Goal: Information Seeking & Learning: Check status

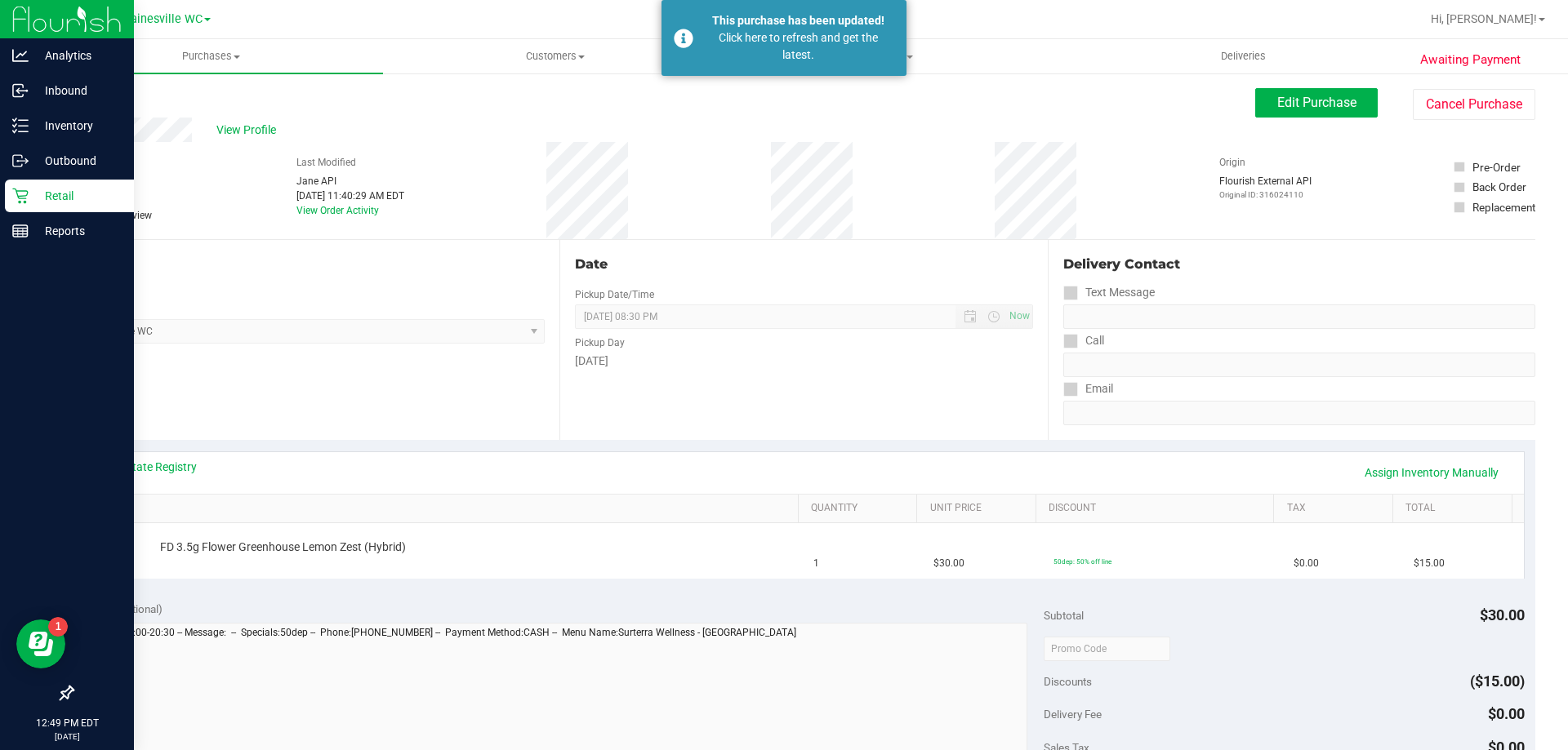
click at [68, 195] on p "Retail" at bounding box center [77, 196] width 98 height 20
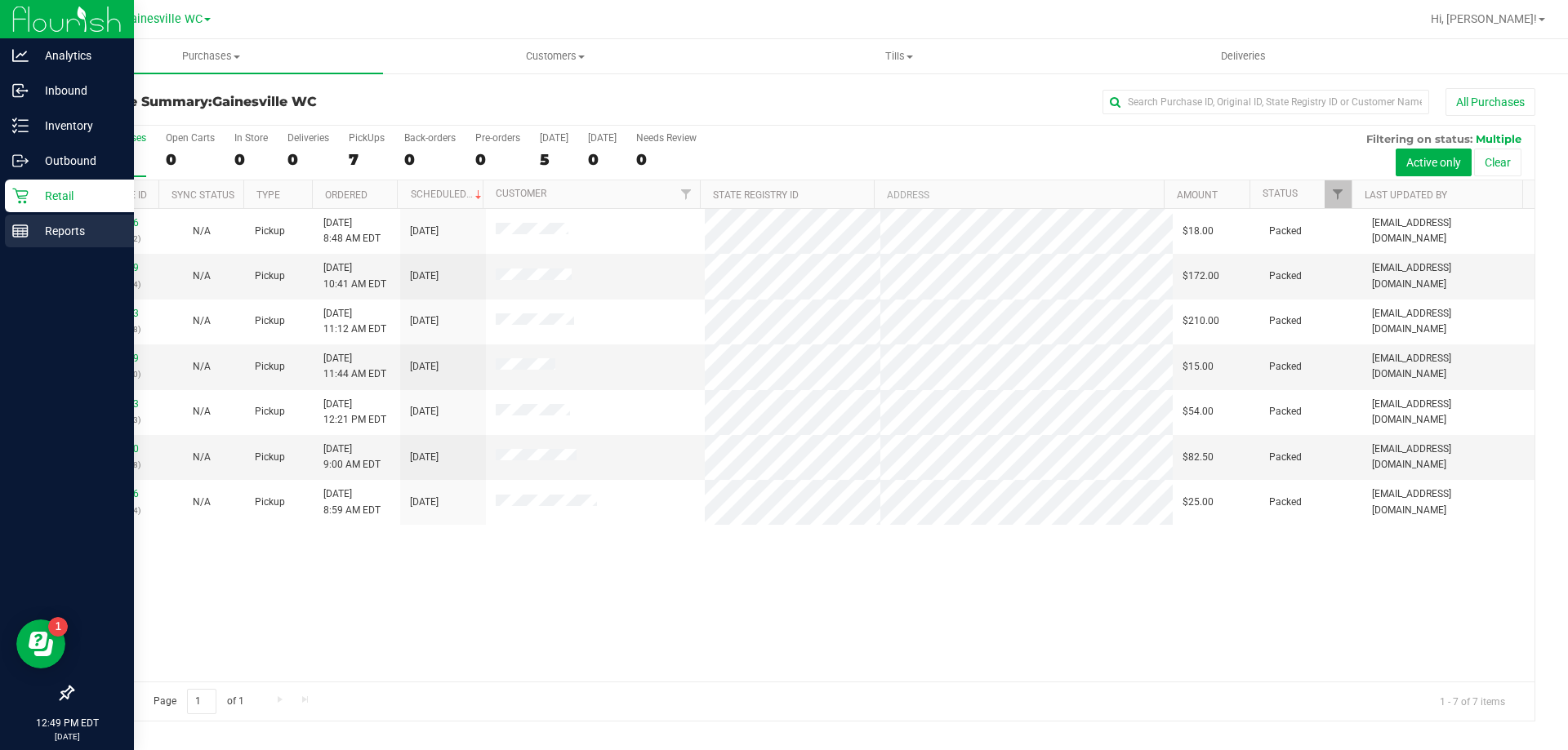
click at [81, 233] on p "Reports" at bounding box center [77, 231] width 98 height 20
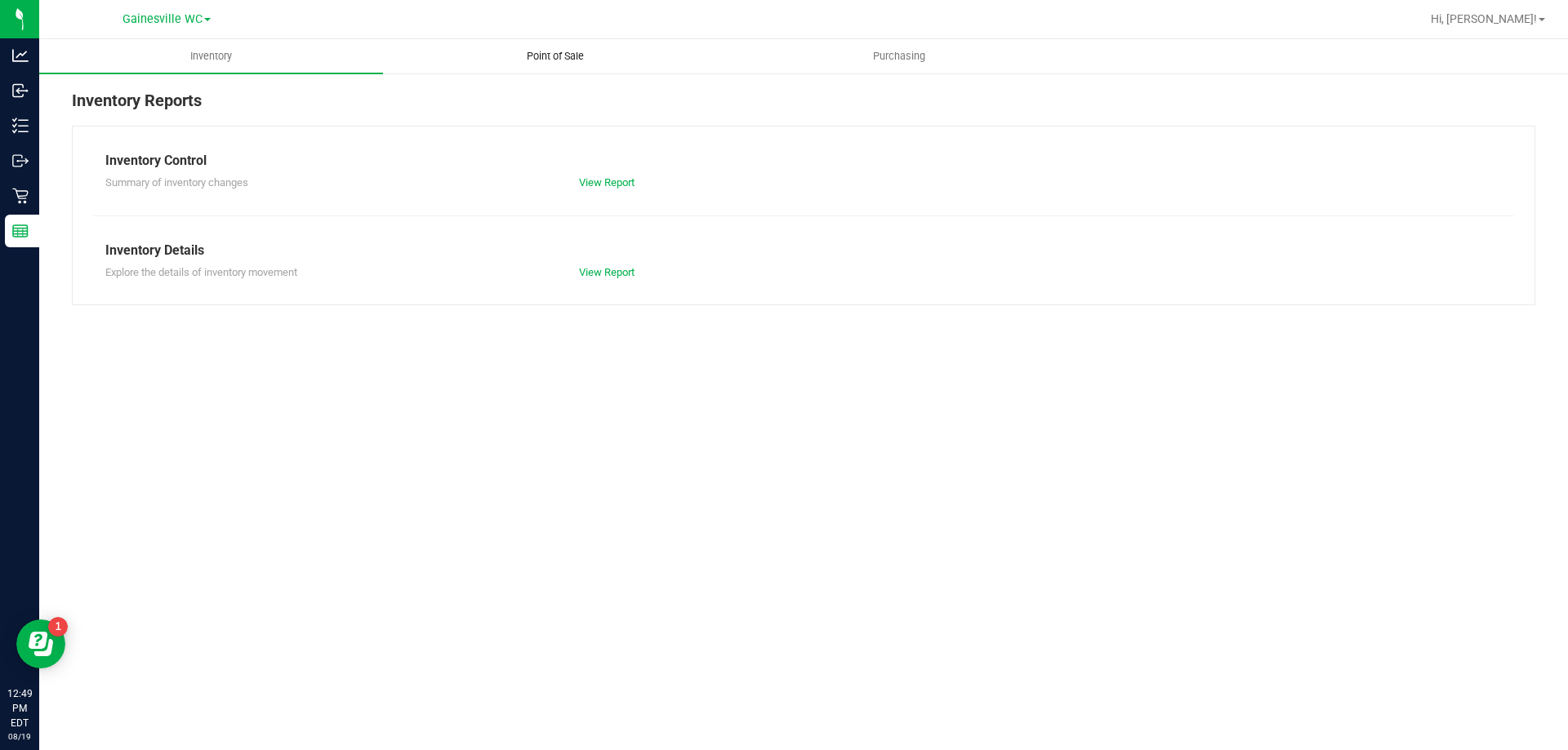
click at [557, 57] on span "Point of Sale" at bounding box center [555, 55] width 101 height 14
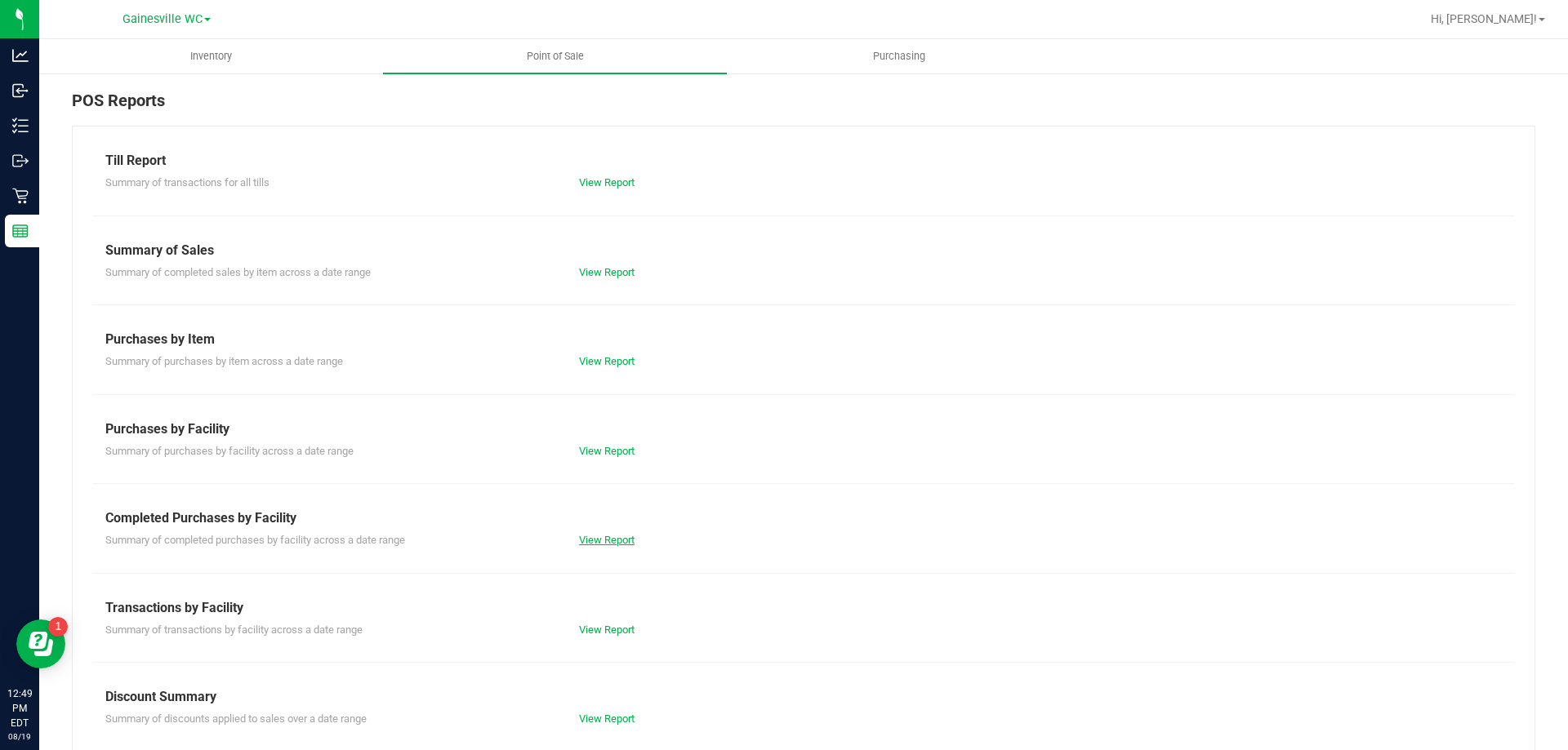
click at [615, 541] on link "View Report" at bounding box center [607, 540] width 55 height 12
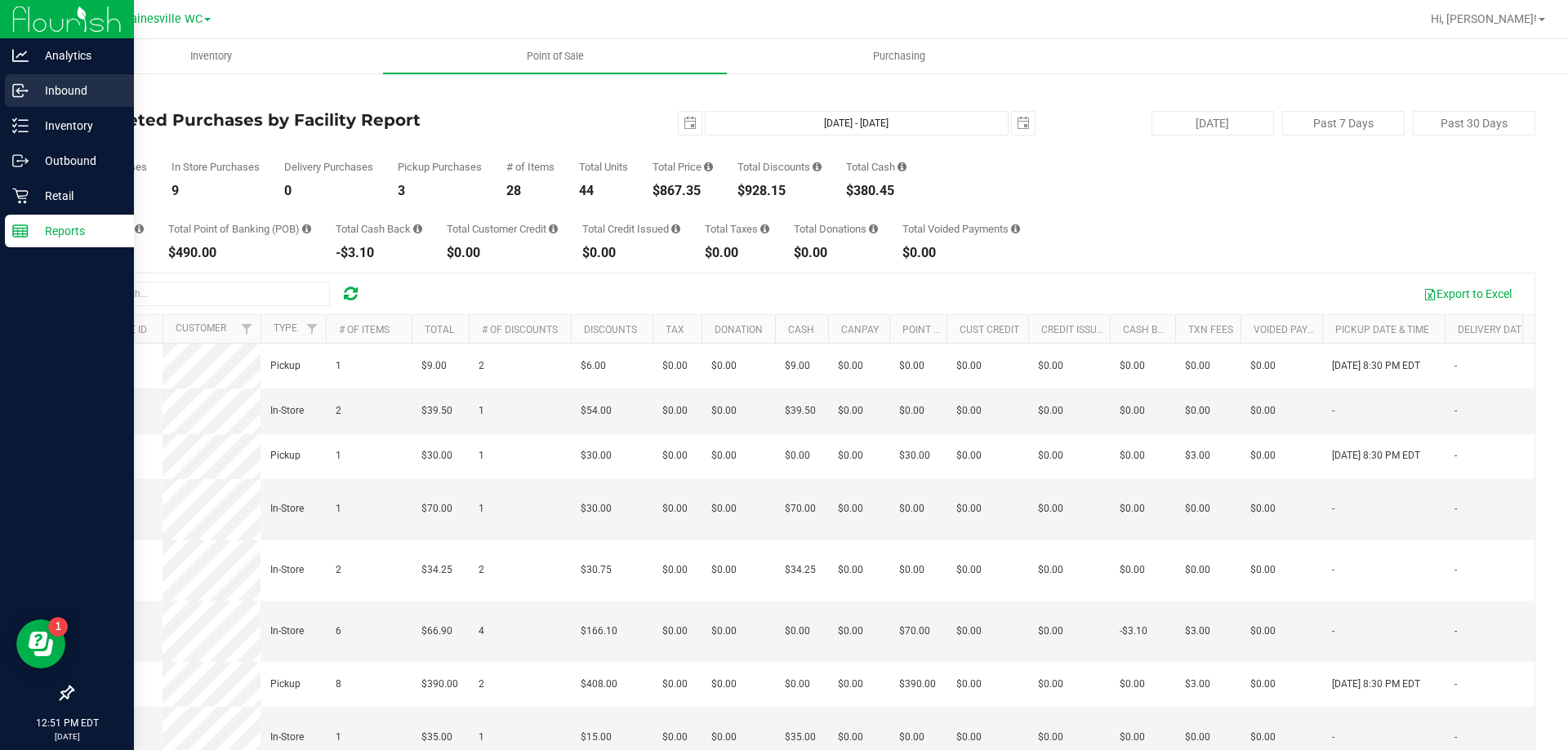
click at [54, 93] on p "Inbound" at bounding box center [77, 91] width 98 height 20
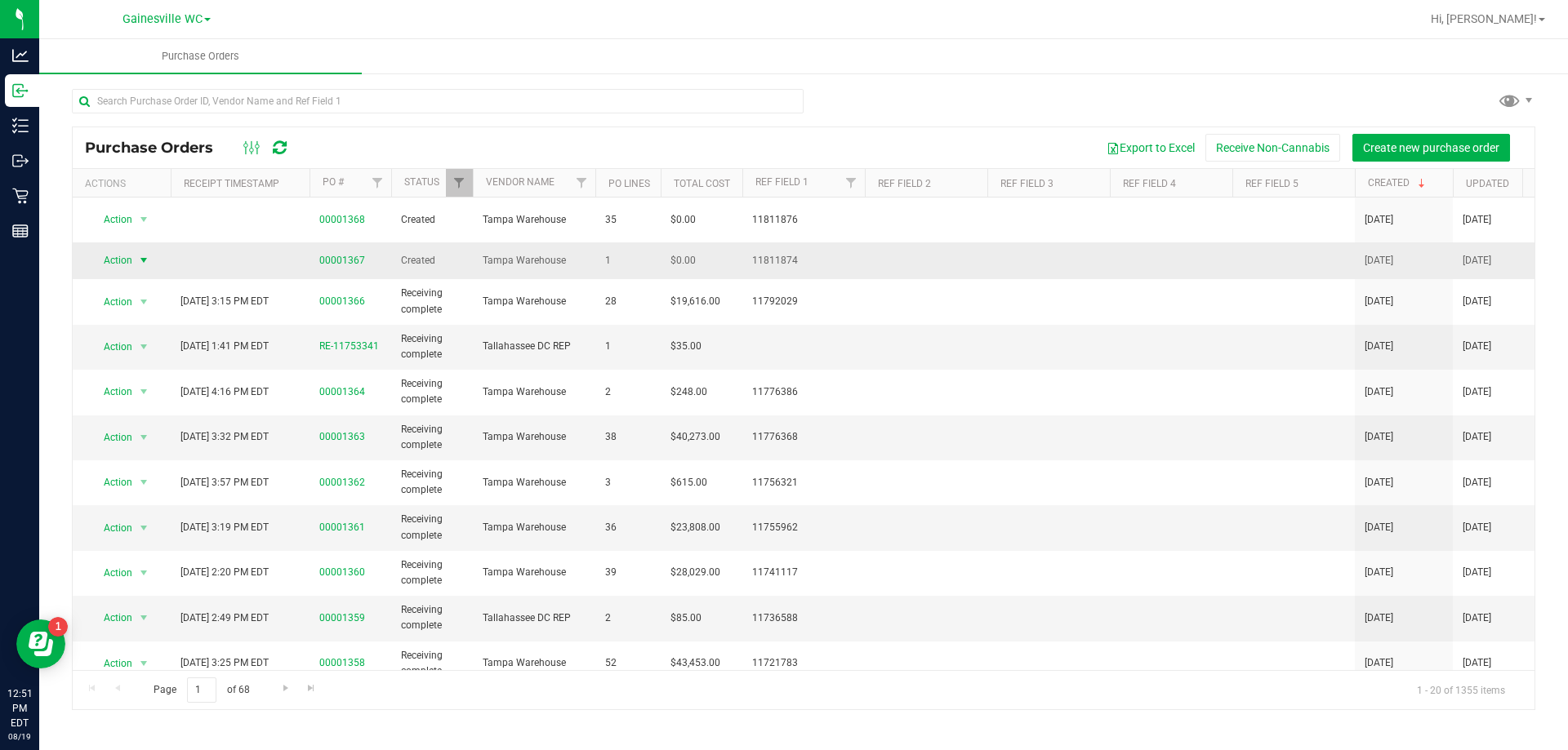
click at [135, 249] on span "select" at bounding box center [143, 261] width 20 height 23
click at [140, 410] on li "View purchase order" at bounding box center [148, 422] width 118 height 25
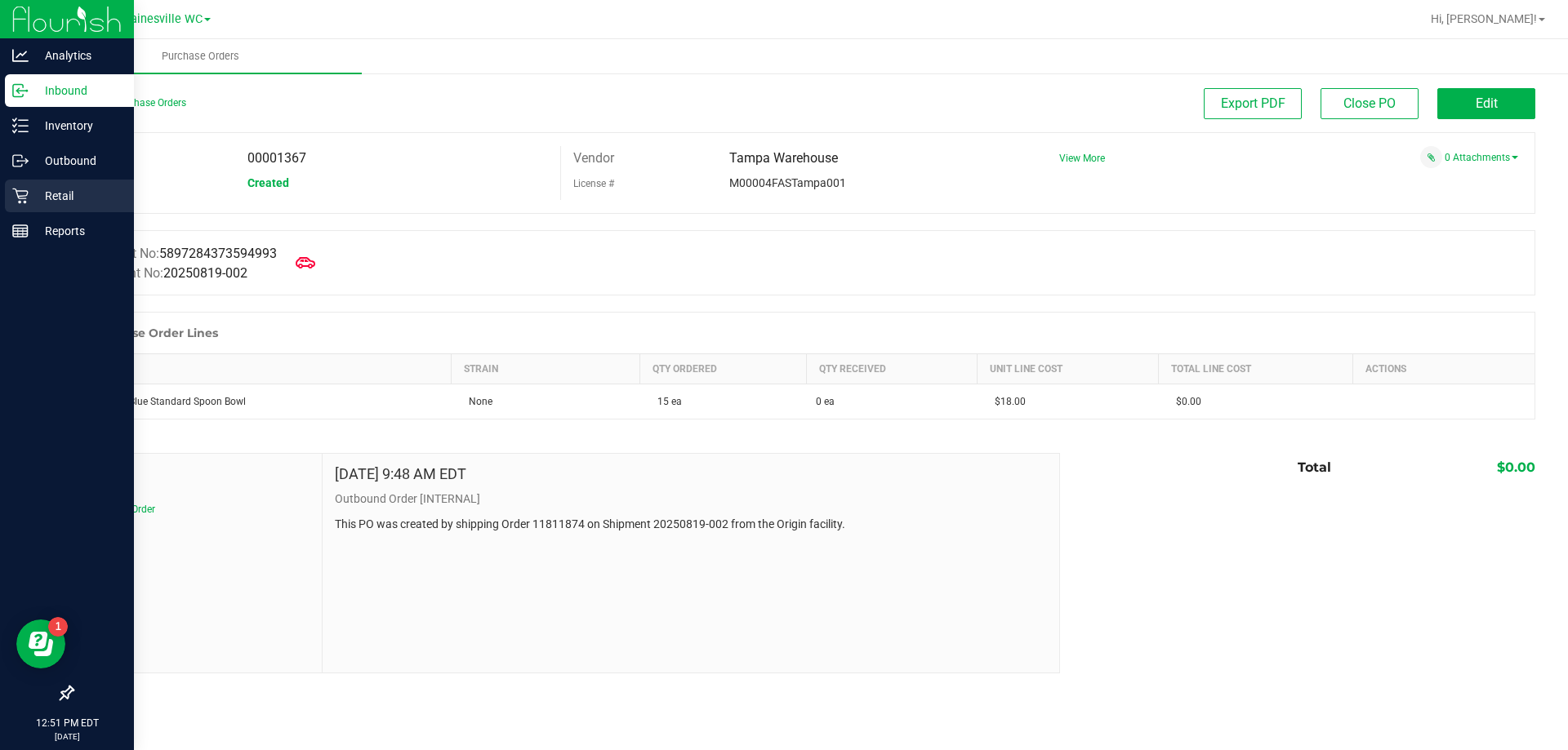
click at [53, 209] on div "Retail" at bounding box center [69, 196] width 129 height 32
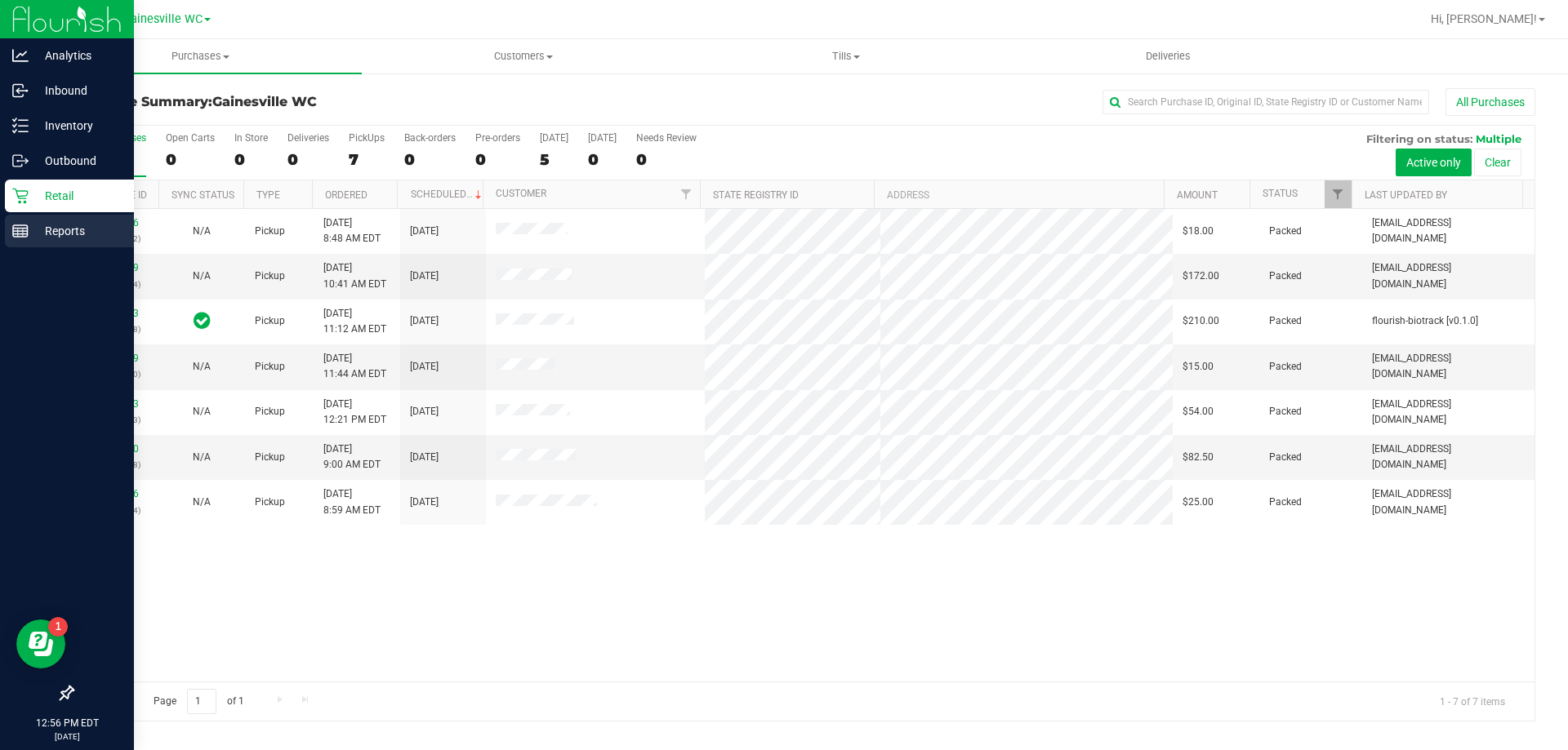
click at [33, 235] on p "Reports" at bounding box center [77, 231] width 98 height 20
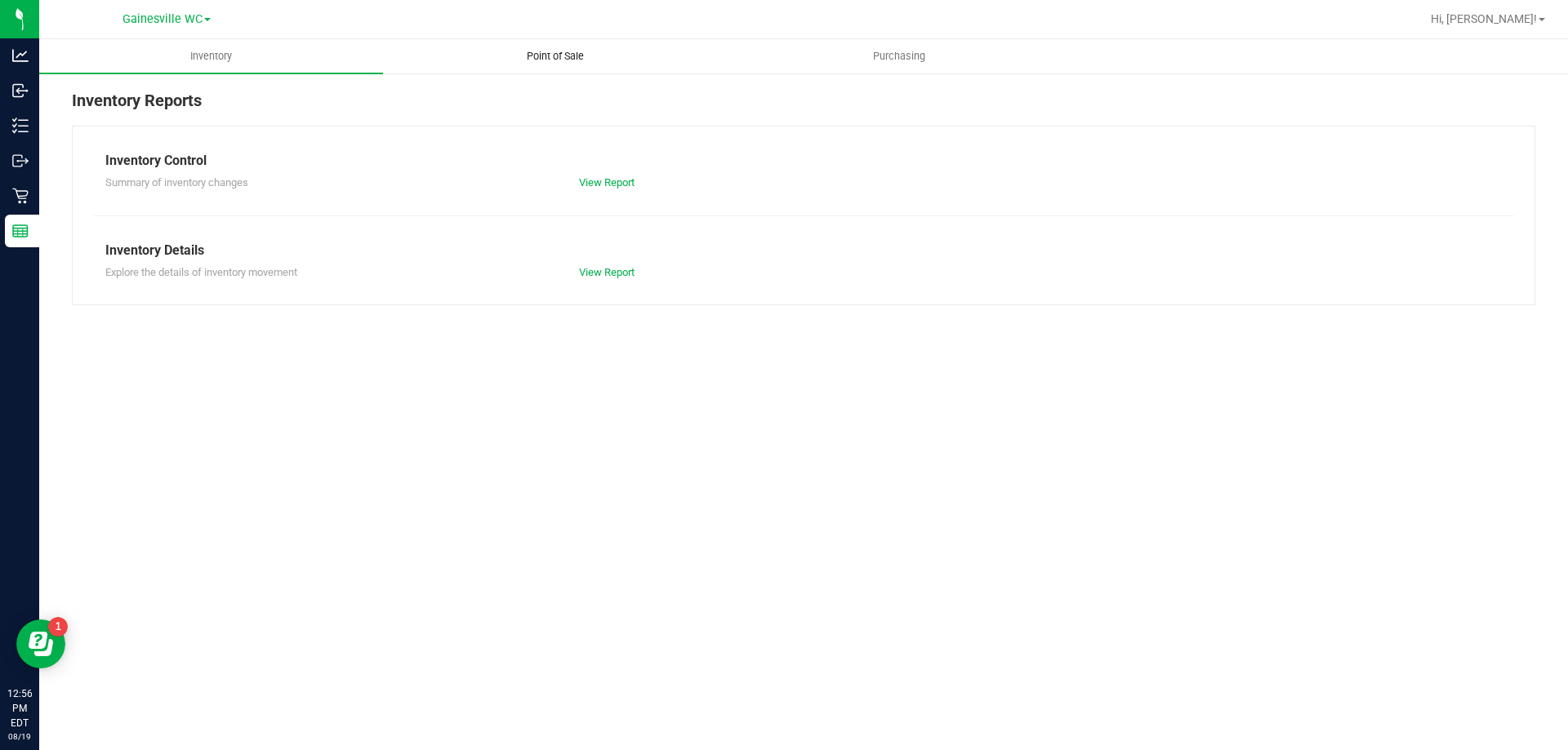
click at [553, 58] on span "Point of Sale" at bounding box center [555, 55] width 101 height 14
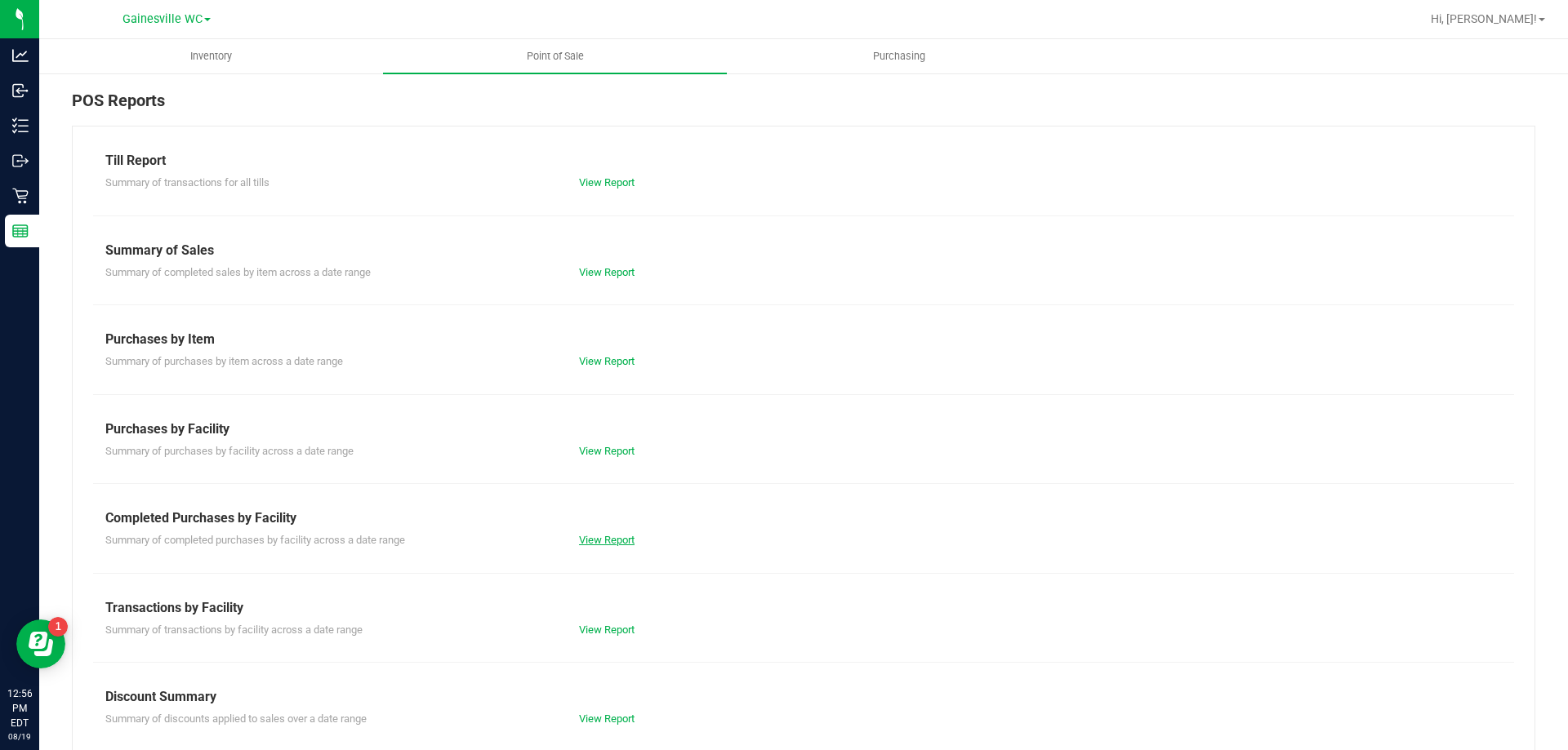
click at [614, 542] on link "View Report" at bounding box center [607, 540] width 55 height 12
